Goal: Check status: Check status

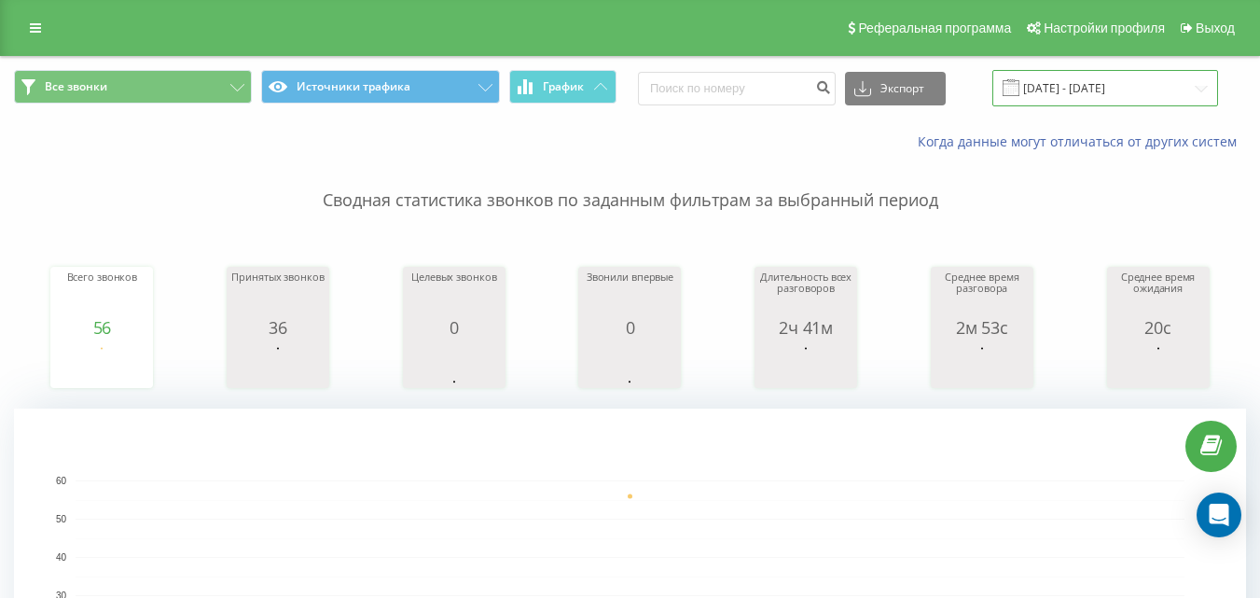
click at [1118, 89] on input "[DATE] - [DATE]" at bounding box center [1105, 88] width 226 height 36
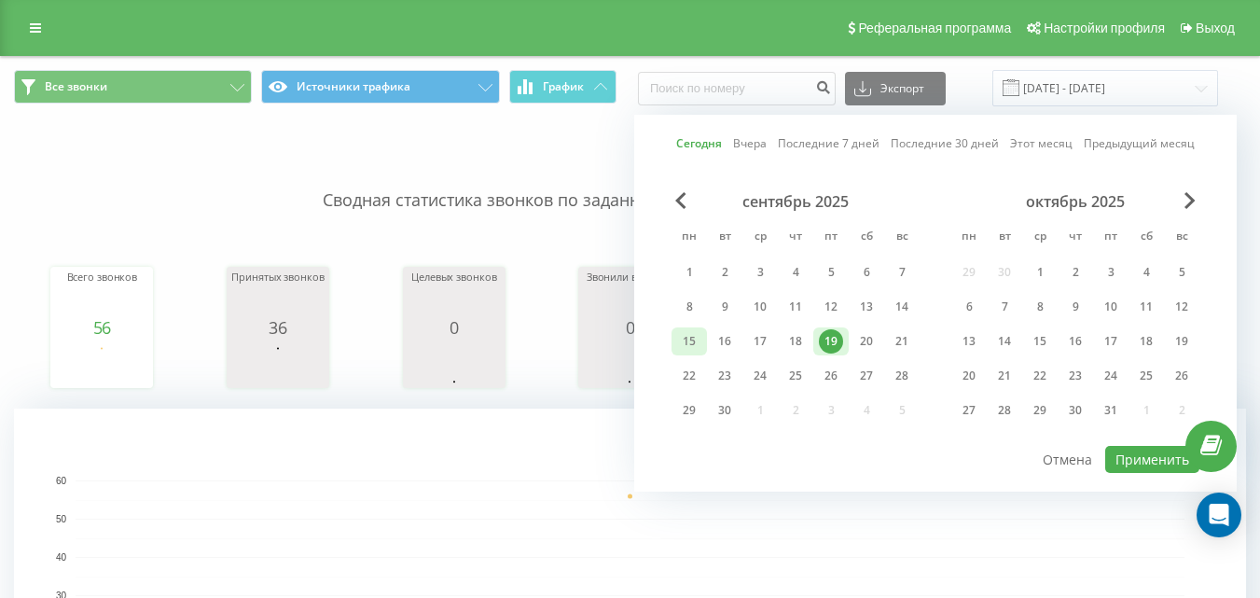
click at [672, 345] on div "15" at bounding box center [688, 341] width 35 height 28
click at [827, 340] on div "19" at bounding box center [831, 341] width 24 height 24
click at [1147, 468] on button "Применить" at bounding box center [1152, 459] width 94 height 27
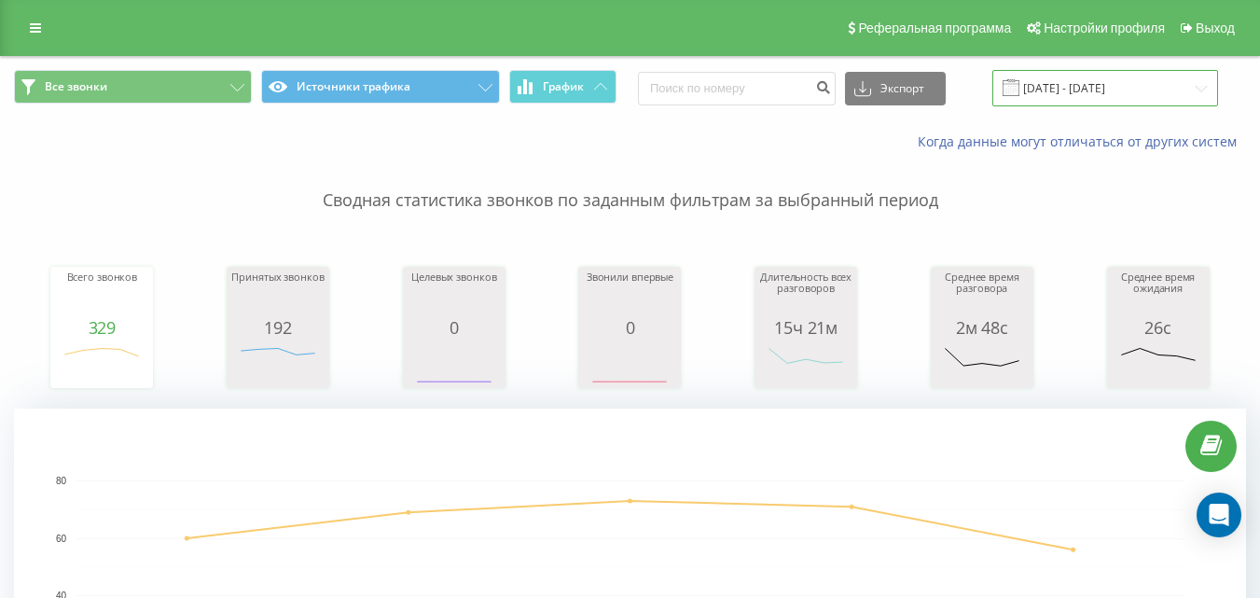
click at [1115, 84] on input "[DATE] - [DATE]" at bounding box center [1105, 88] width 226 height 36
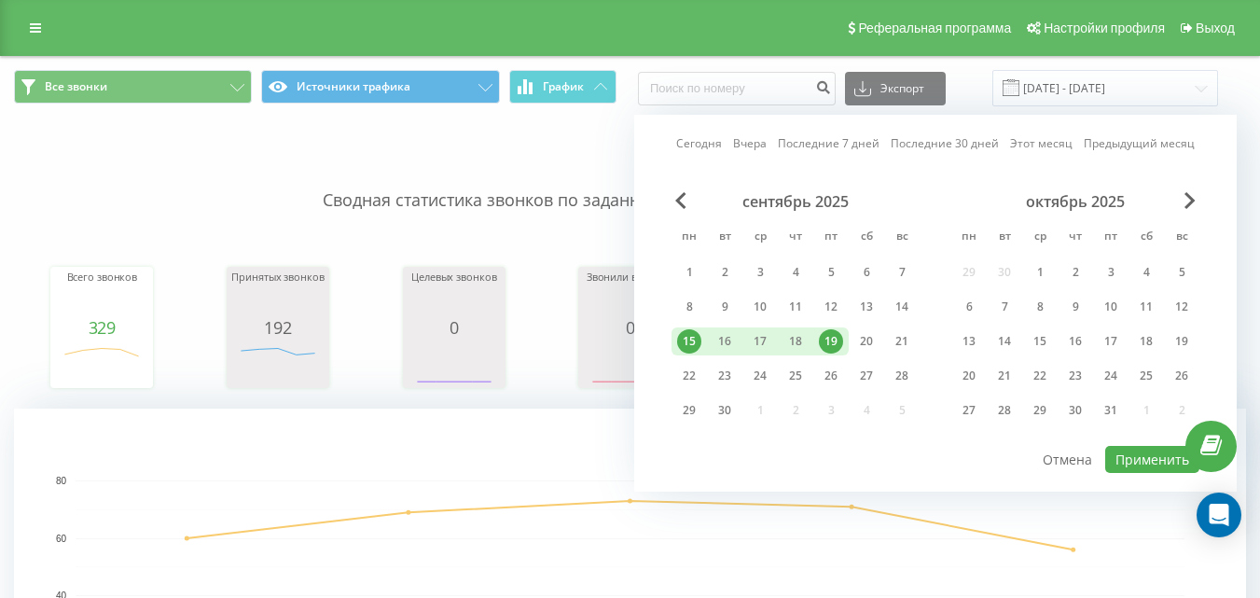
click at [836, 333] on div "19" at bounding box center [831, 341] width 24 height 24
click at [1119, 458] on button "Применить" at bounding box center [1152, 459] width 94 height 27
type input "[DATE] - [DATE]"
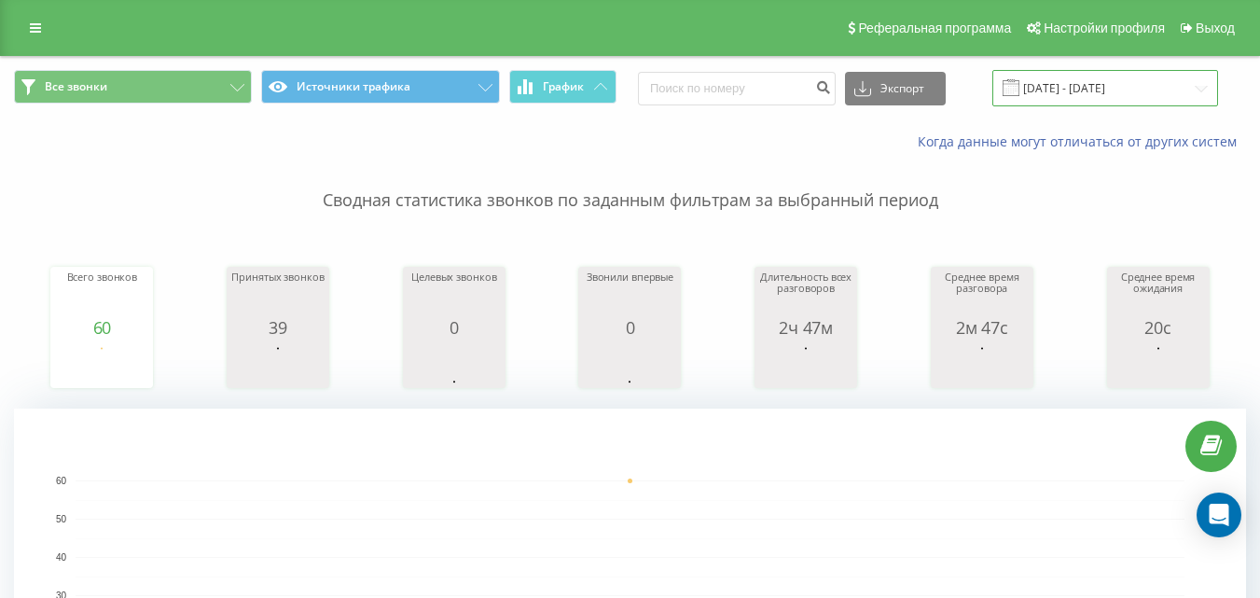
click at [1143, 82] on input "[DATE] - [DATE]" at bounding box center [1105, 88] width 226 height 36
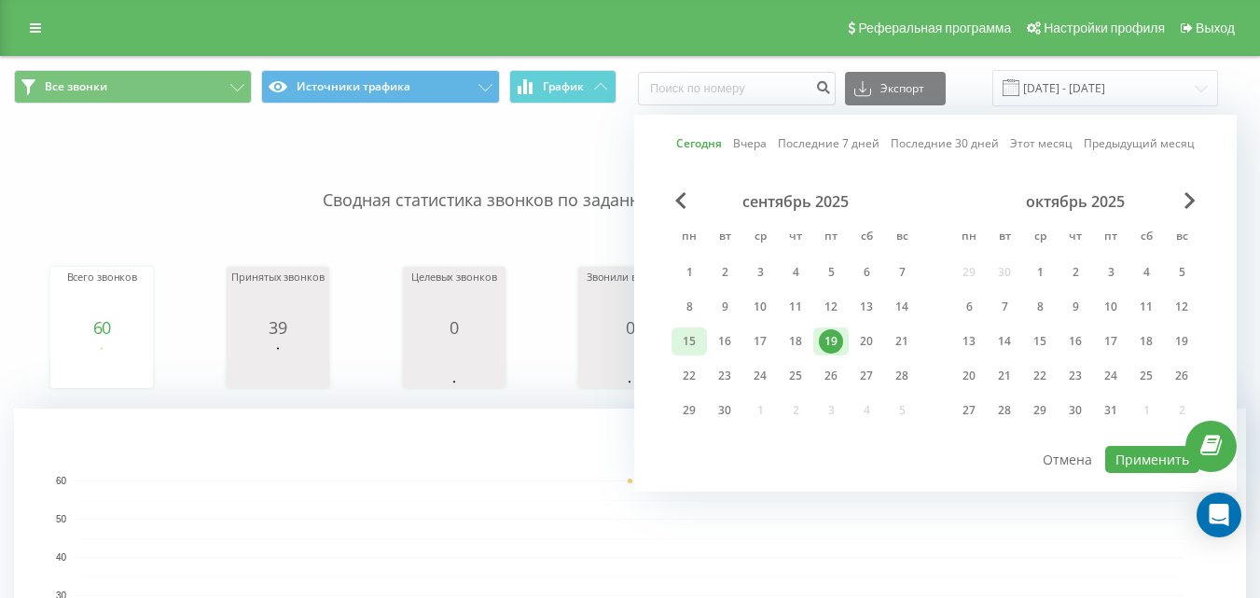
click at [682, 342] on div "15" at bounding box center [689, 341] width 24 height 24
click at [840, 344] on div "19" at bounding box center [831, 341] width 24 height 24
click at [834, 342] on div "19" at bounding box center [831, 341] width 24 height 24
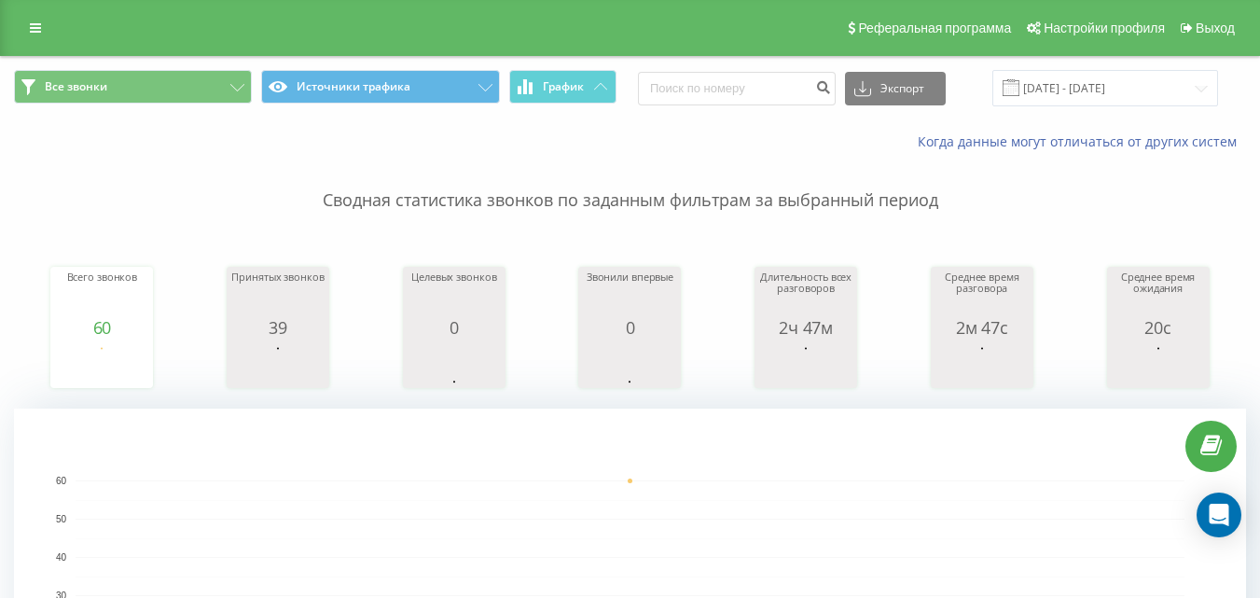
click at [1051, 551] on rect "A chart." at bounding box center [630, 595] width 1109 height 230
click at [1164, 77] on input "[DATE] - [DATE]" at bounding box center [1105, 88] width 226 height 36
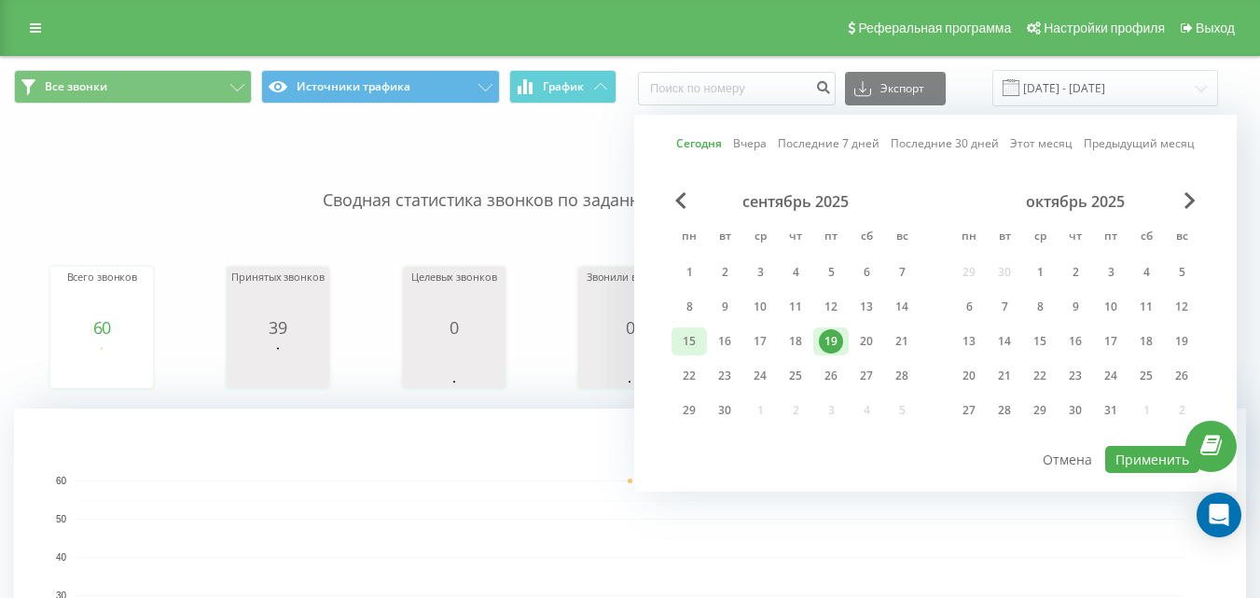
click at [697, 337] on div "15" at bounding box center [689, 341] width 24 height 24
click at [828, 337] on div "19" at bounding box center [831, 341] width 24 height 24
click at [1120, 454] on button "Применить" at bounding box center [1152, 459] width 94 height 27
type input "[DATE] - [DATE]"
